Goal: Navigation & Orientation: Go to known website

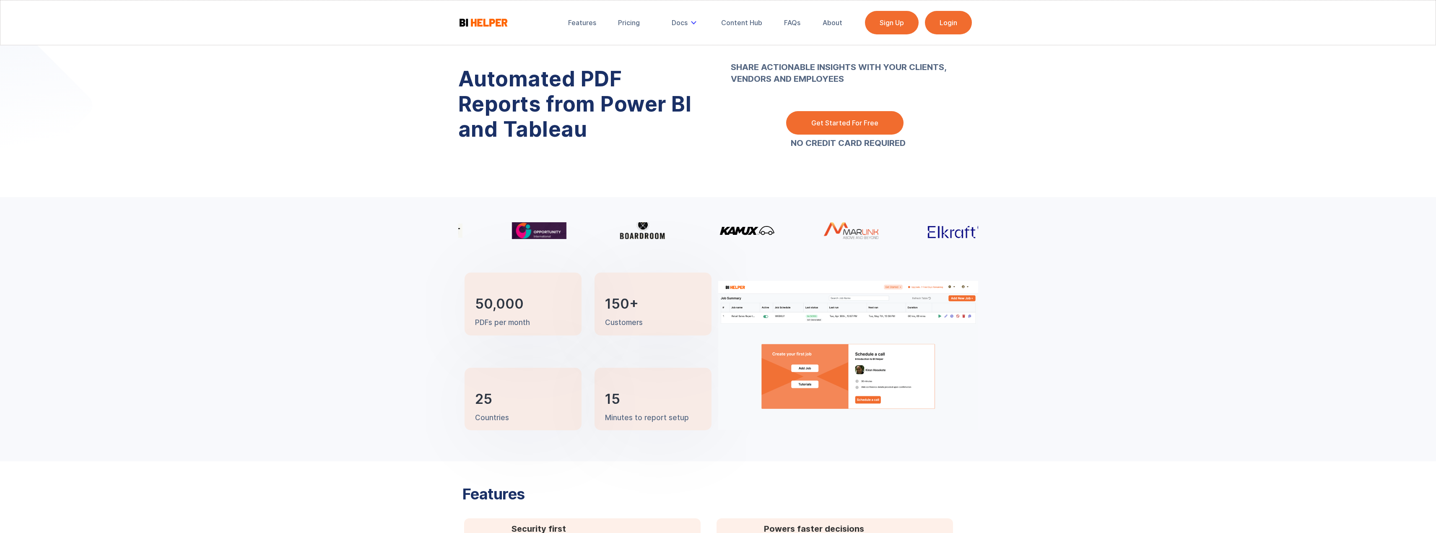
click at [946, 26] on link "Login" at bounding box center [948, 22] width 47 height 23
